Goal: Task Accomplishment & Management: Manage account settings

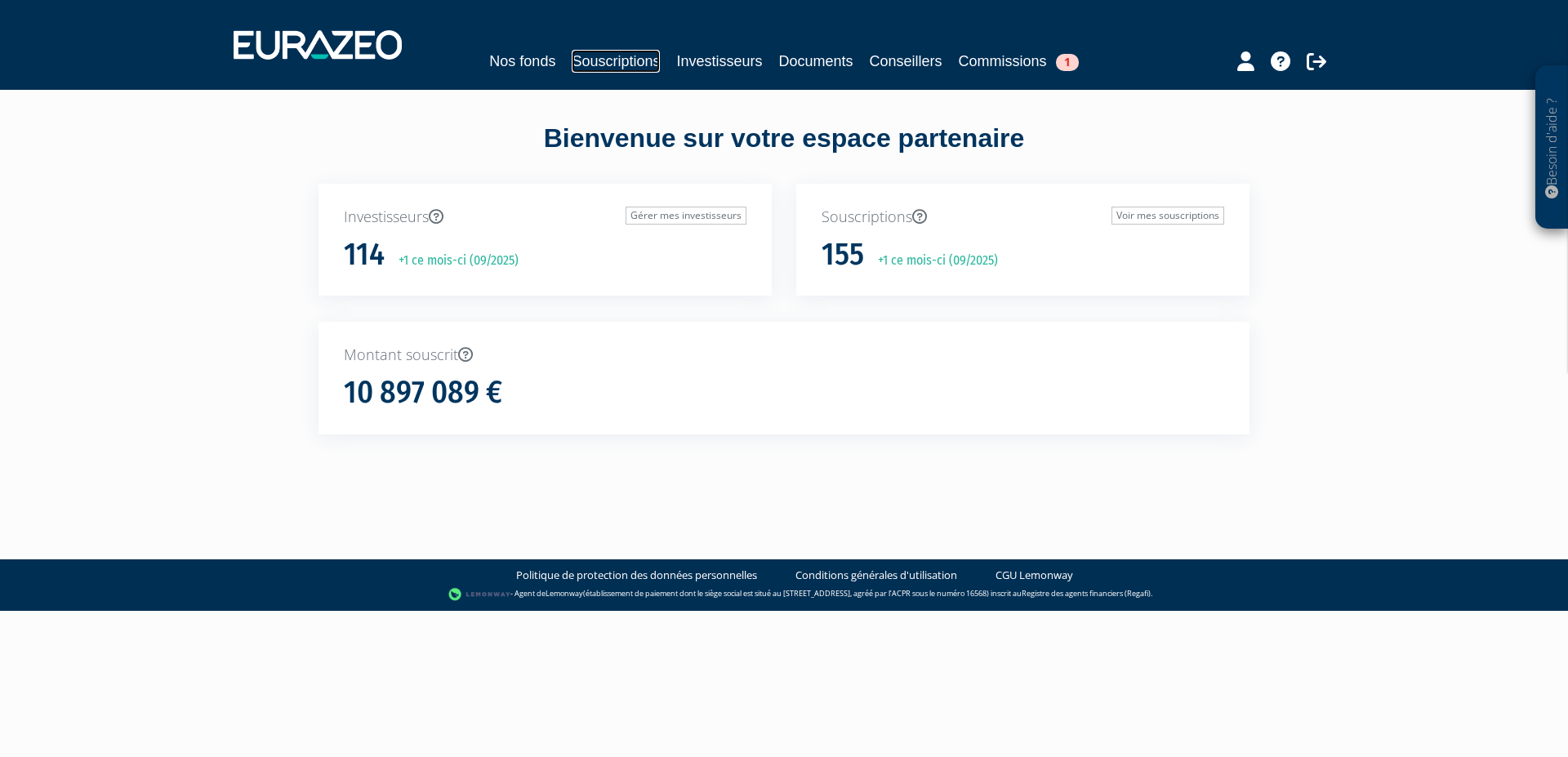
click at [621, 64] on link "Souscriptions" at bounding box center [616, 62] width 89 height 23
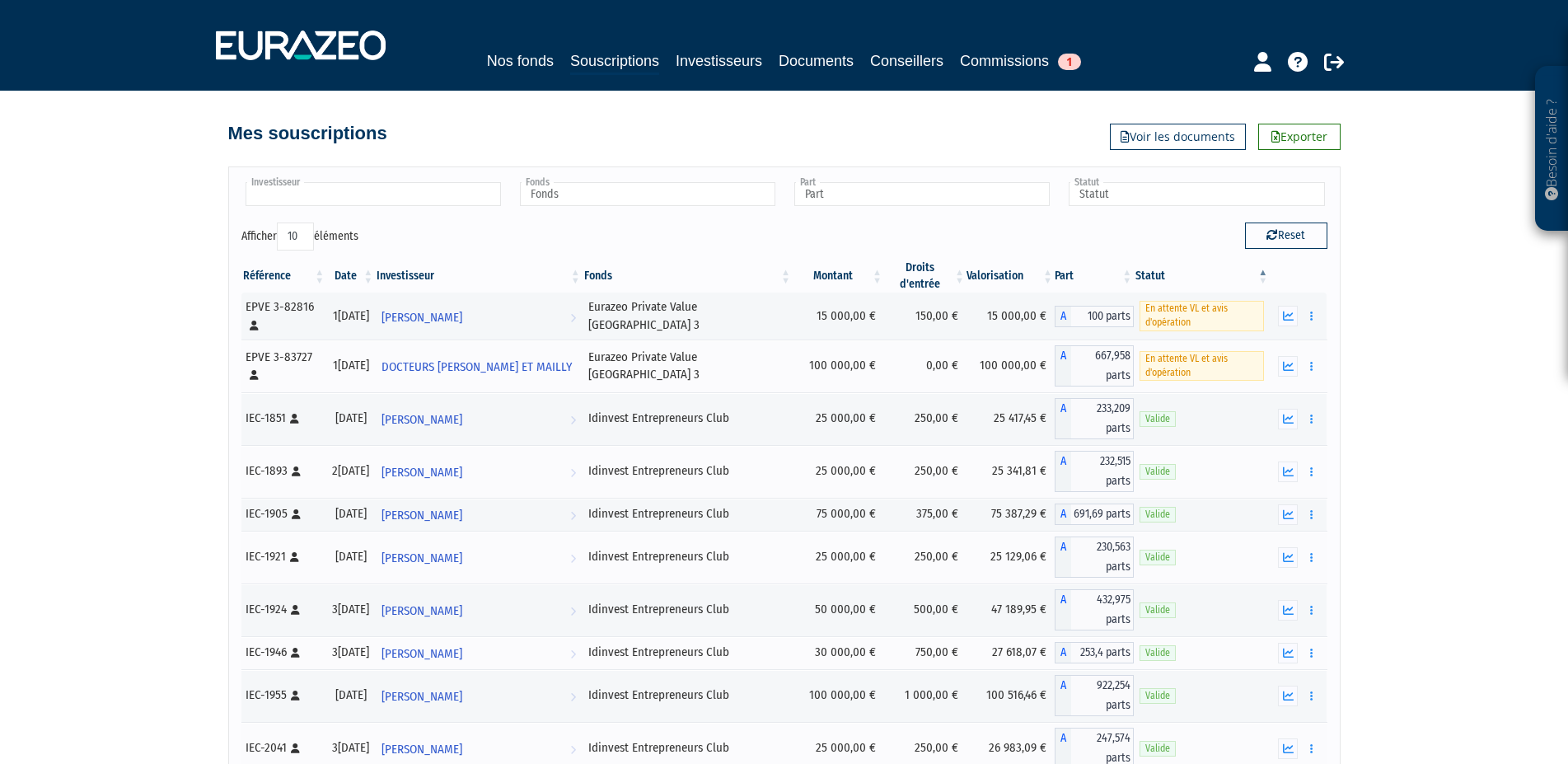
click at [434, 199] on input "text" at bounding box center [373, 194] width 256 height 24
type input "lepoutre"
click at [328, 219] on em "LEPOUTRE" at bounding box center [340, 220] width 45 height 12
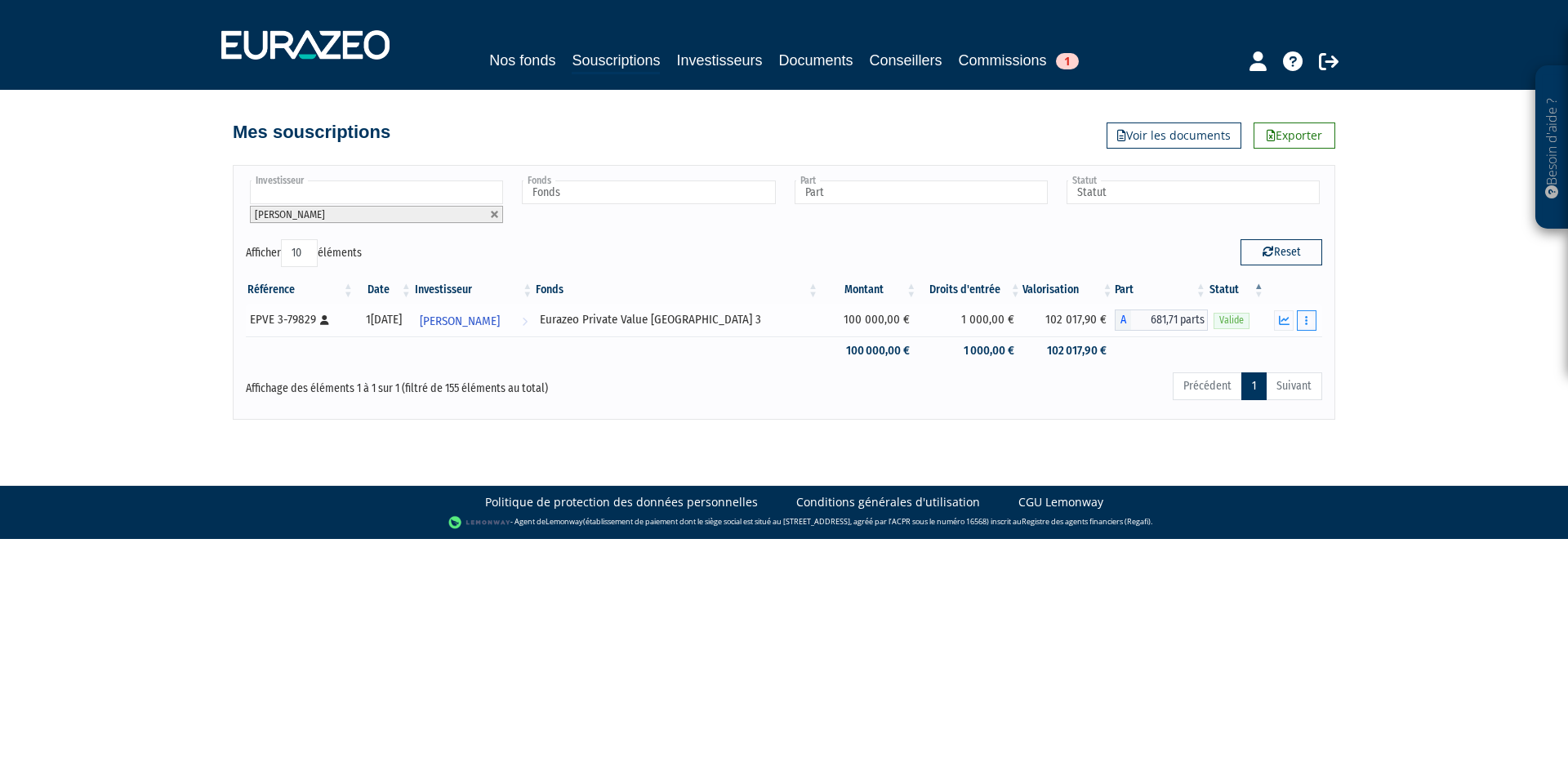
click at [1310, 318] on button "button" at bounding box center [1306, 320] width 20 height 21
